Goal: Task Accomplishment & Management: Use online tool/utility

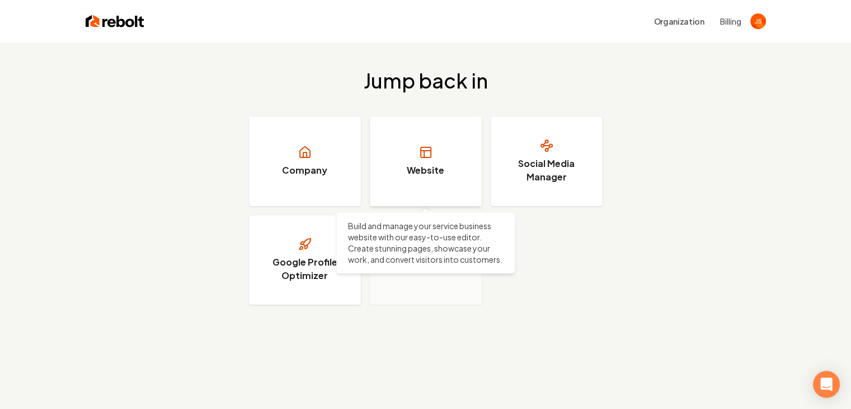
click at [406, 162] on link "Website" at bounding box center [426, 161] width 112 height 90
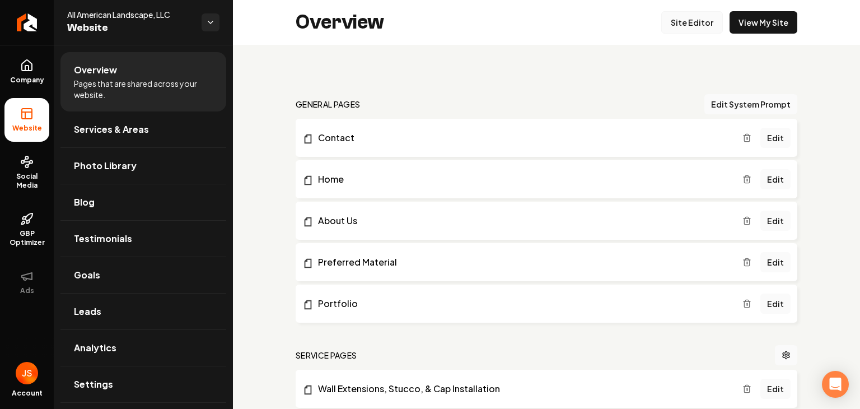
click at [679, 30] on link "Site Editor" at bounding box center [692, 22] width 62 height 22
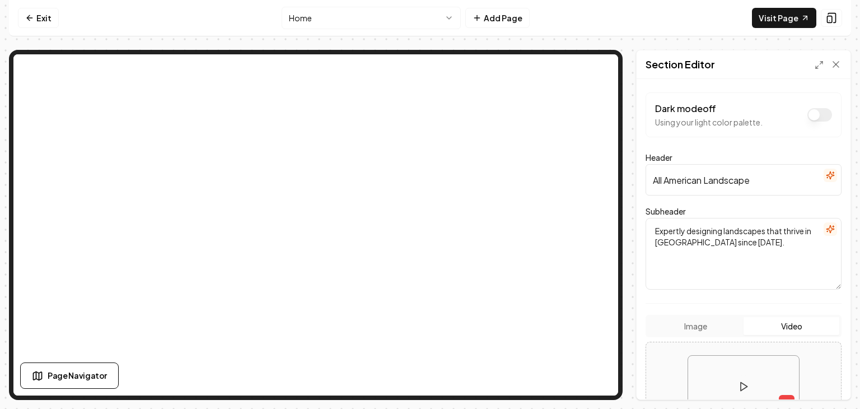
click at [343, 30] on nav "Exit Home Add Page Visit Page" at bounding box center [430, 18] width 842 height 36
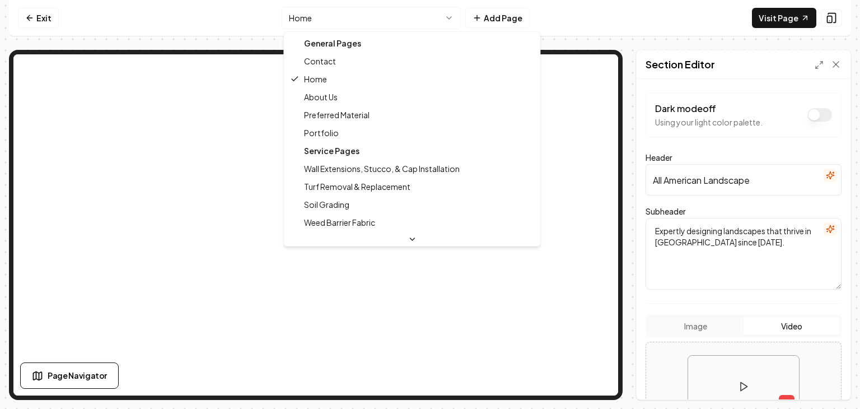
click at [348, 21] on html "Computer Required This feature is only available on a computer. Please switch t…" at bounding box center [430, 204] width 860 height 409
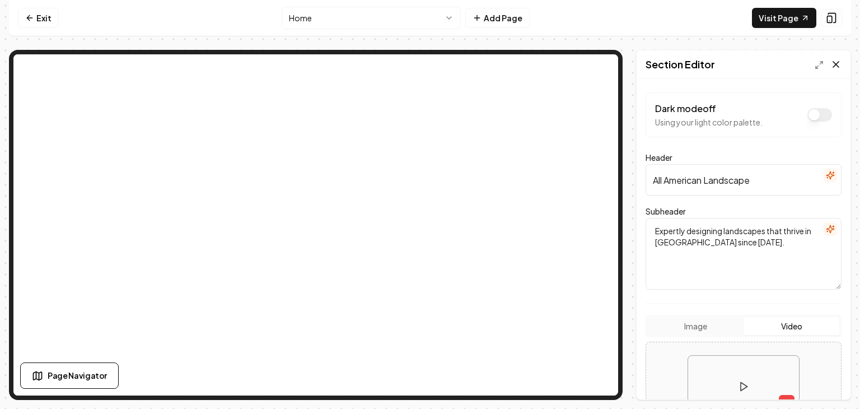
click at [839, 63] on icon at bounding box center [835, 64] width 11 height 11
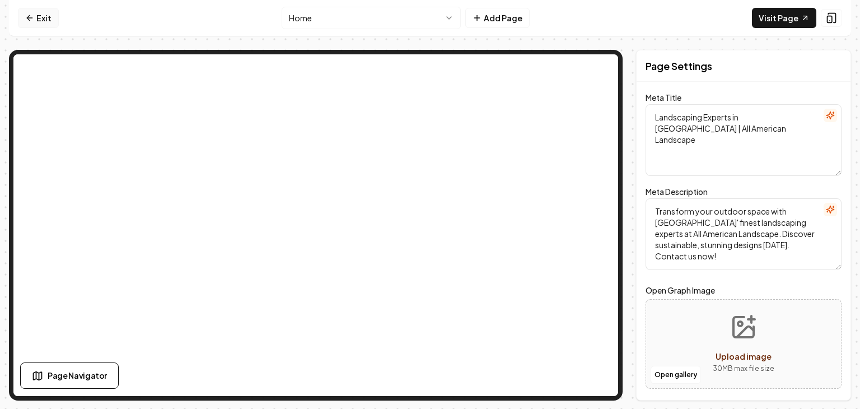
click at [54, 20] on link "Exit" at bounding box center [38, 18] width 41 height 20
